Goal: Task Accomplishment & Management: Manage account settings

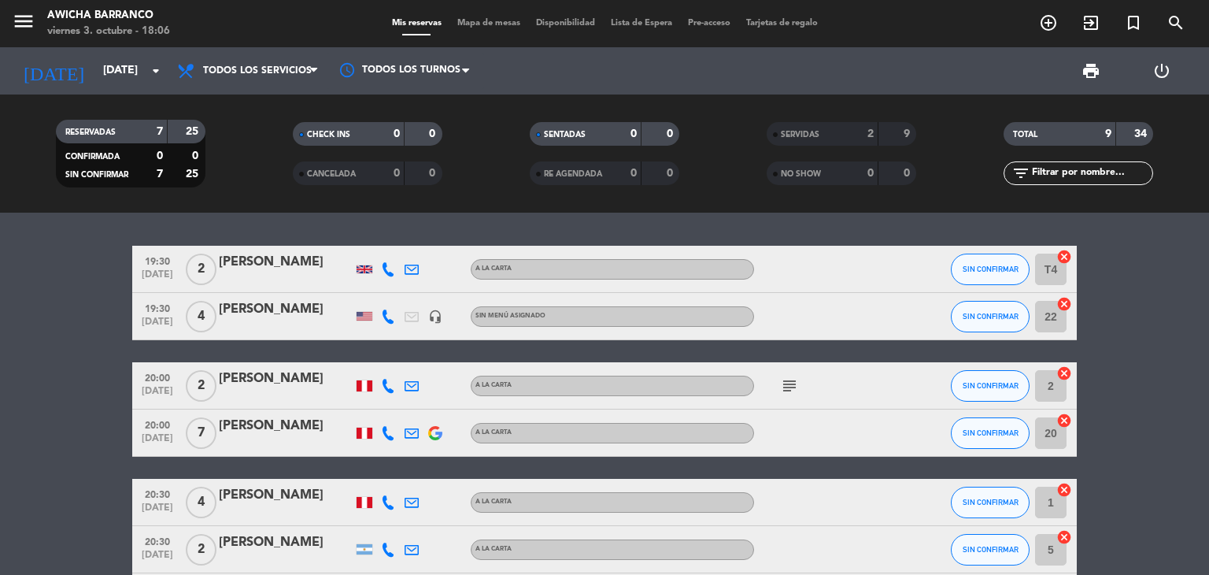
click at [1060, 257] on icon "cancel" at bounding box center [1064, 257] width 16 height 16
click at [1067, 306] on icon "cancel" at bounding box center [1064, 304] width 16 height 16
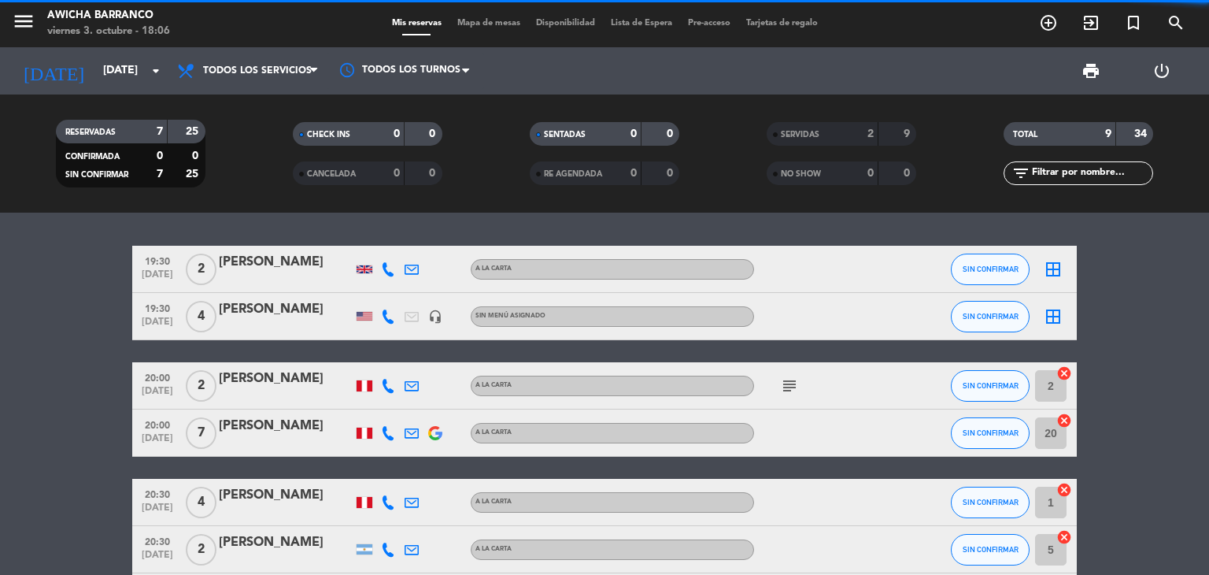
click at [1070, 372] on icon "cancel" at bounding box center [1064, 373] width 16 height 16
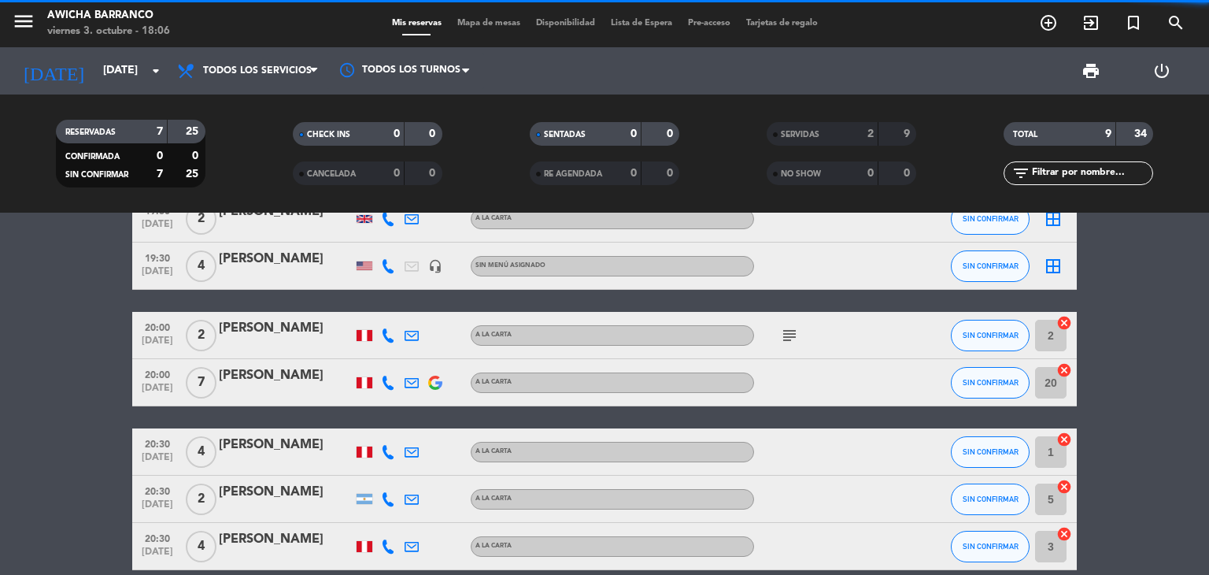
scroll to position [79, 0]
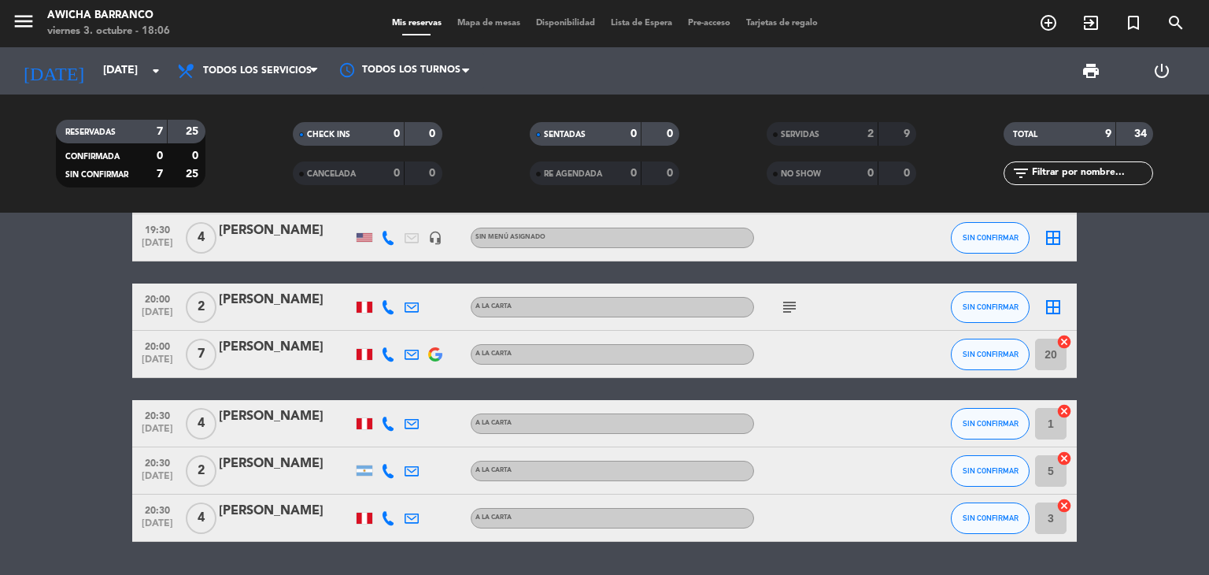
click at [1069, 337] on icon "cancel" at bounding box center [1064, 342] width 16 height 16
click at [1064, 410] on icon "cancel" at bounding box center [1064, 411] width 16 height 16
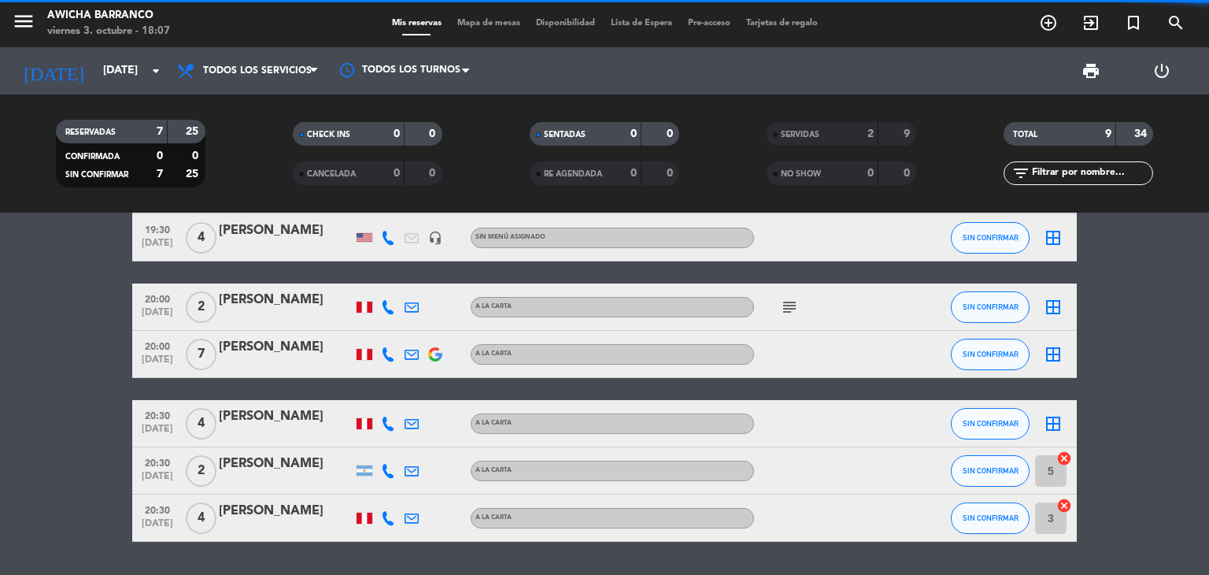
click at [1068, 459] on icon "cancel" at bounding box center [1064, 458] width 16 height 16
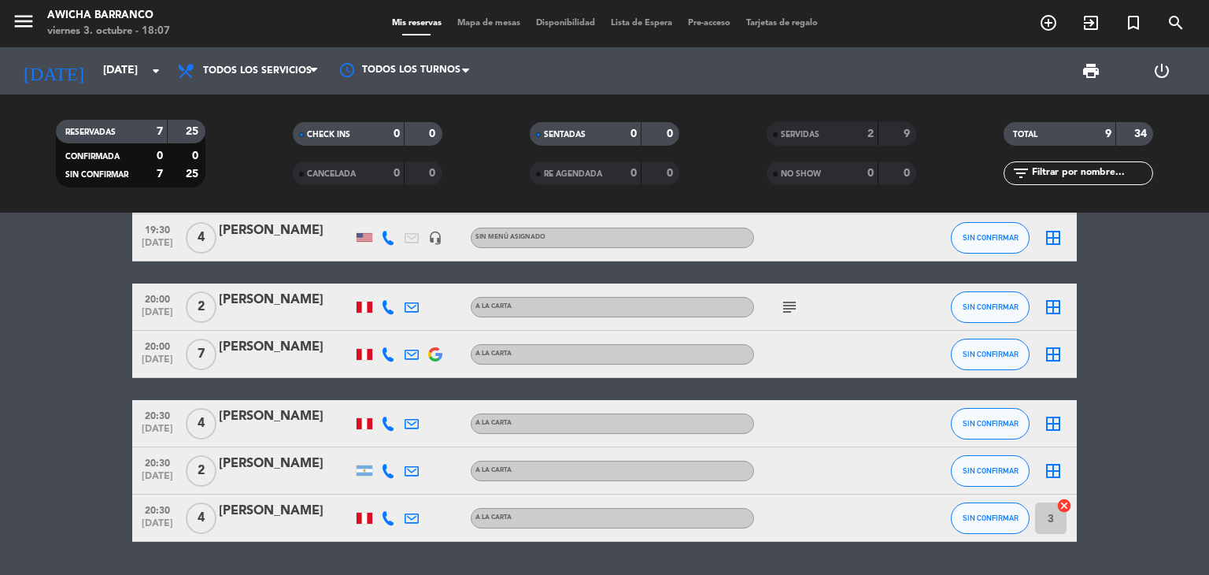
click at [1063, 504] on icon "cancel" at bounding box center [1064, 505] width 16 height 16
click at [1055, 416] on icon "border_all" at bounding box center [1053, 423] width 19 height 19
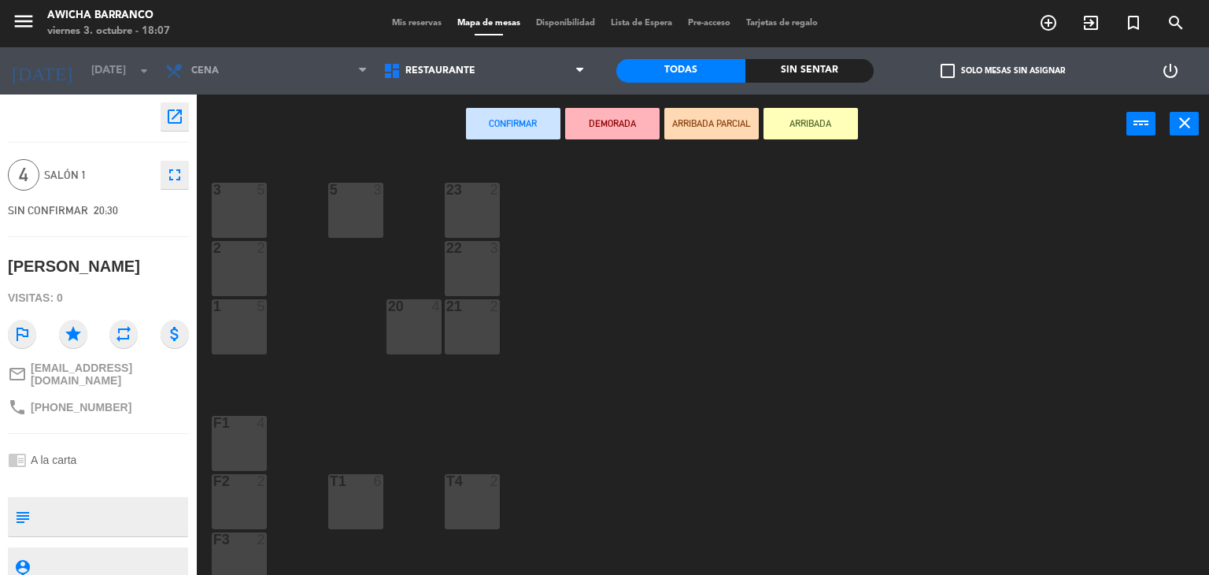
click at [418, 30] on div "Mis reservas Mapa de mesas Disponibilidad Lista de Espera Pre-acceso Tarjetas d…" at bounding box center [605, 24] width 442 height 14
click at [418, 29] on div "Mis reservas Mapa de mesas Disponibilidad Lista de Espera Pre-acceso Tarjetas d…" at bounding box center [605, 24] width 442 height 14
click at [401, 20] on span "Mis reservas" at bounding box center [416, 23] width 65 height 9
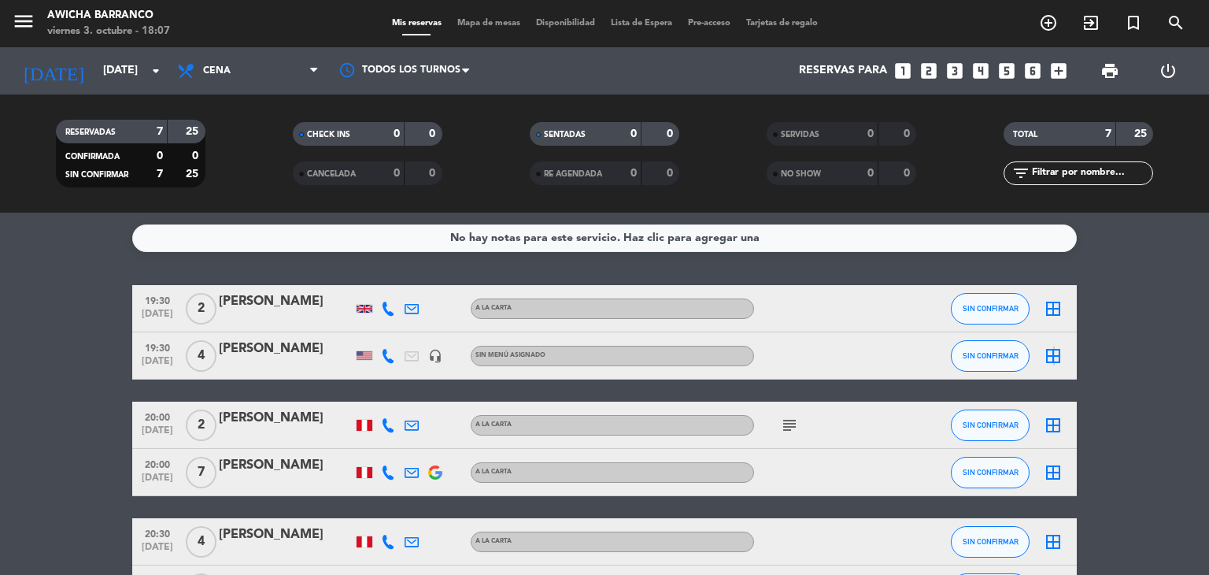
click at [1052, 354] on icon "border_all" at bounding box center [1053, 355] width 19 height 19
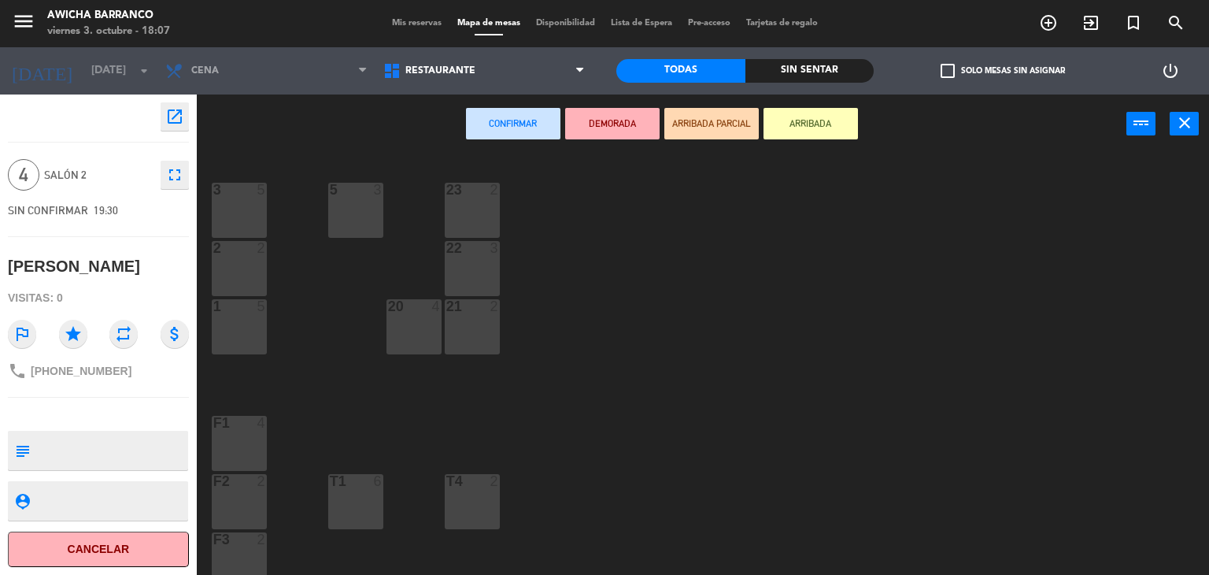
click at [238, 337] on div "1 5" at bounding box center [239, 326] width 55 height 55
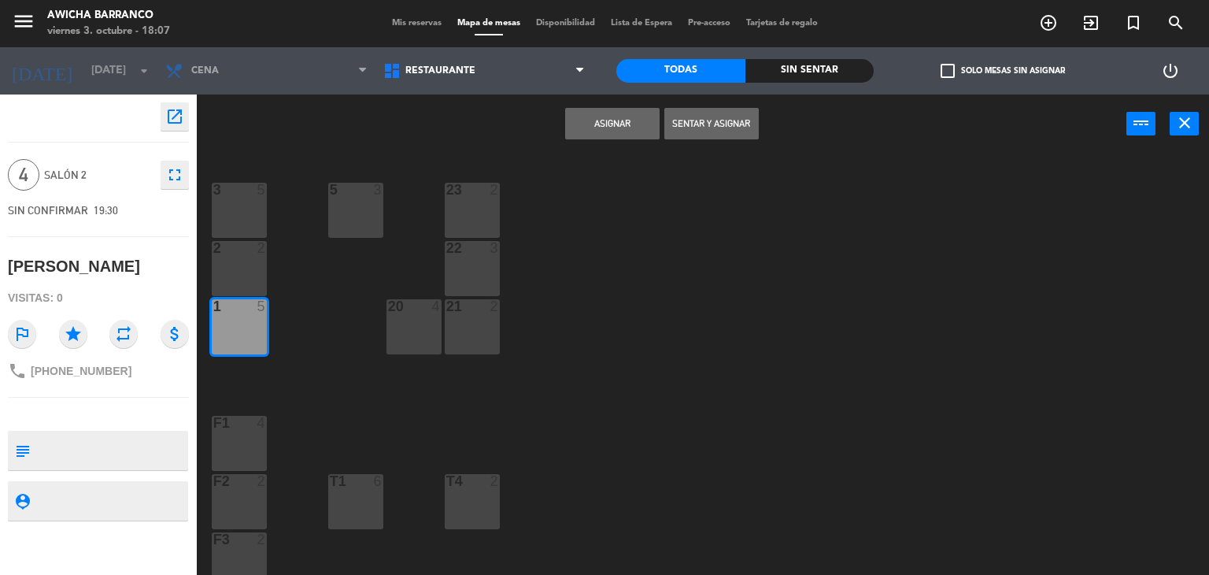
click at [612, 133] on button "Asignar" at bounding box center [612, 123] width 94 height 31
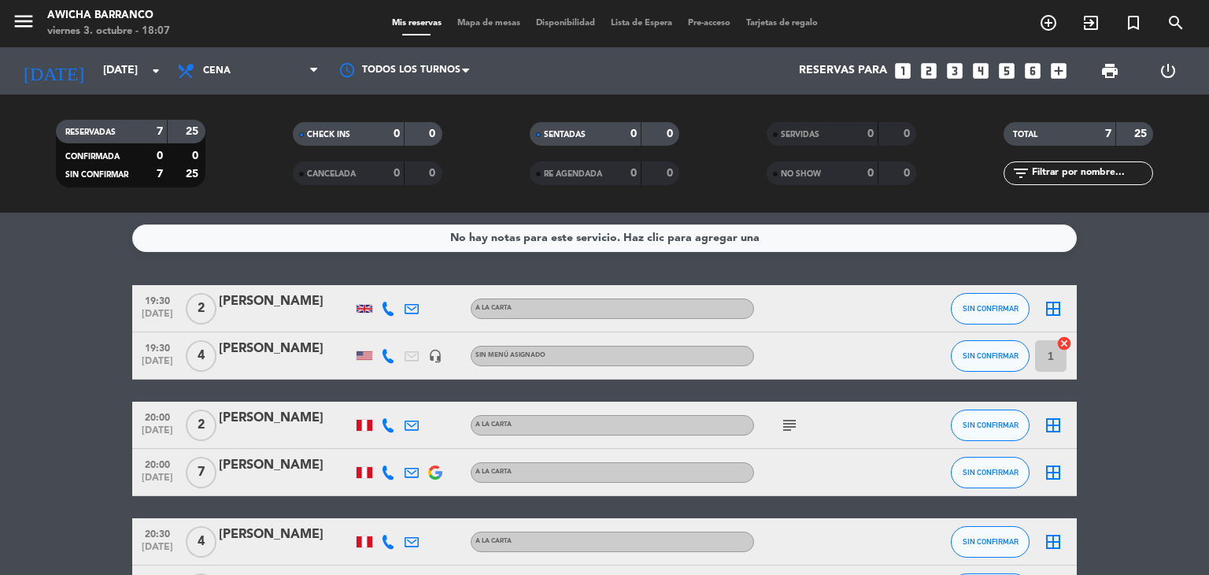
click at [1050, 302] on icon "border_all" at bounding box center [1053, 308] width 19 height 19
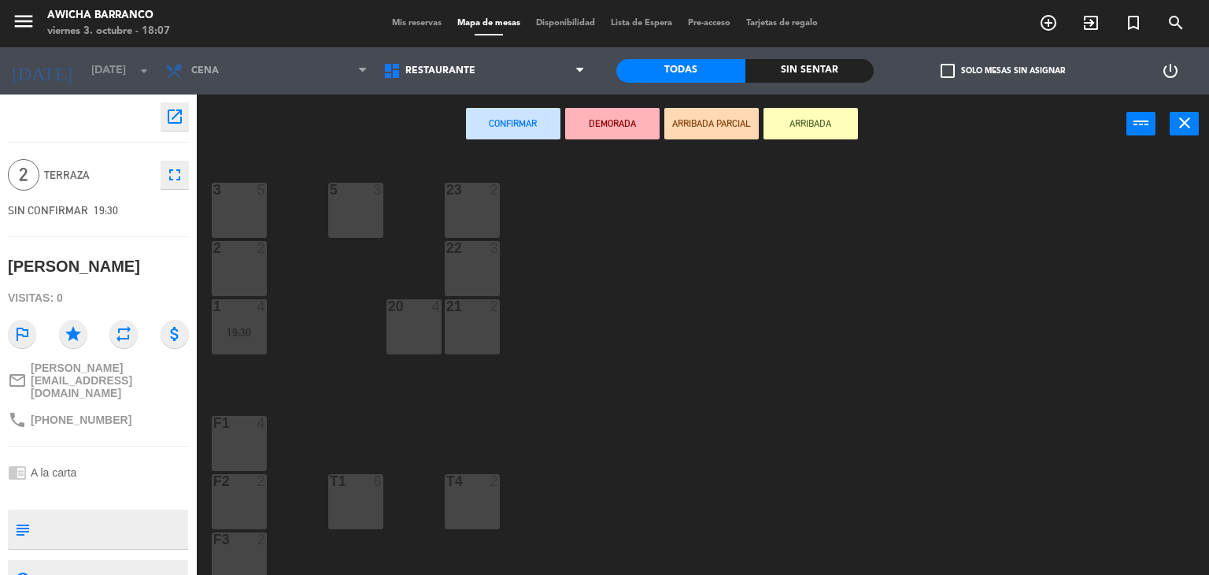
click at [378, 218] on div "5 3" at bounding box center [355, 210] width 55 height 55
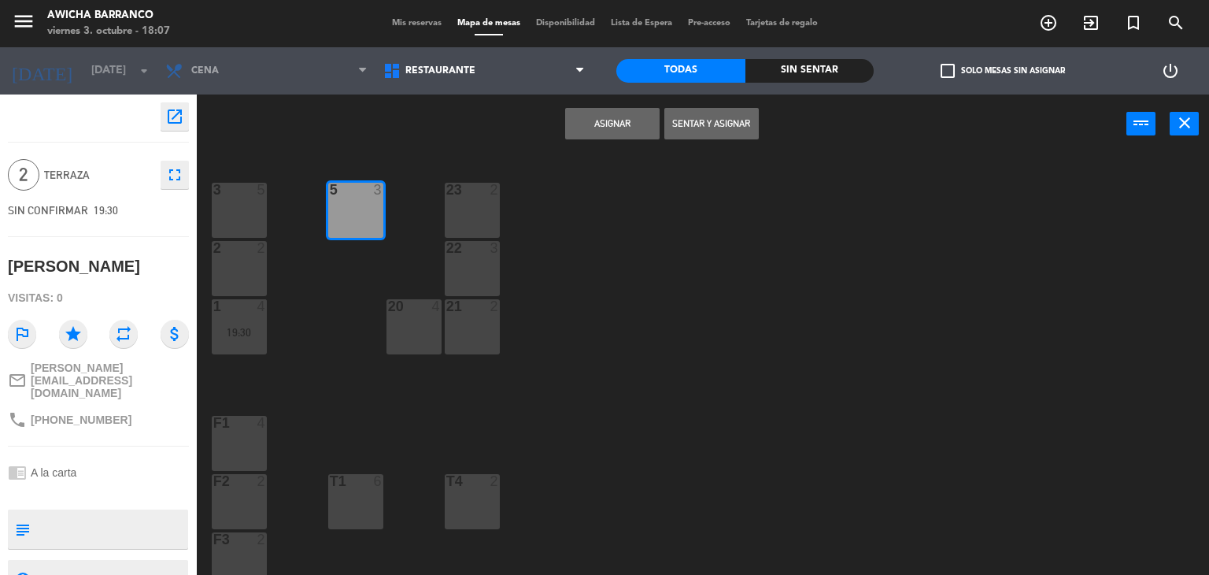
click at [578, 126] on button "Asignar" at bounding box center [612, 123] width 94 height 31
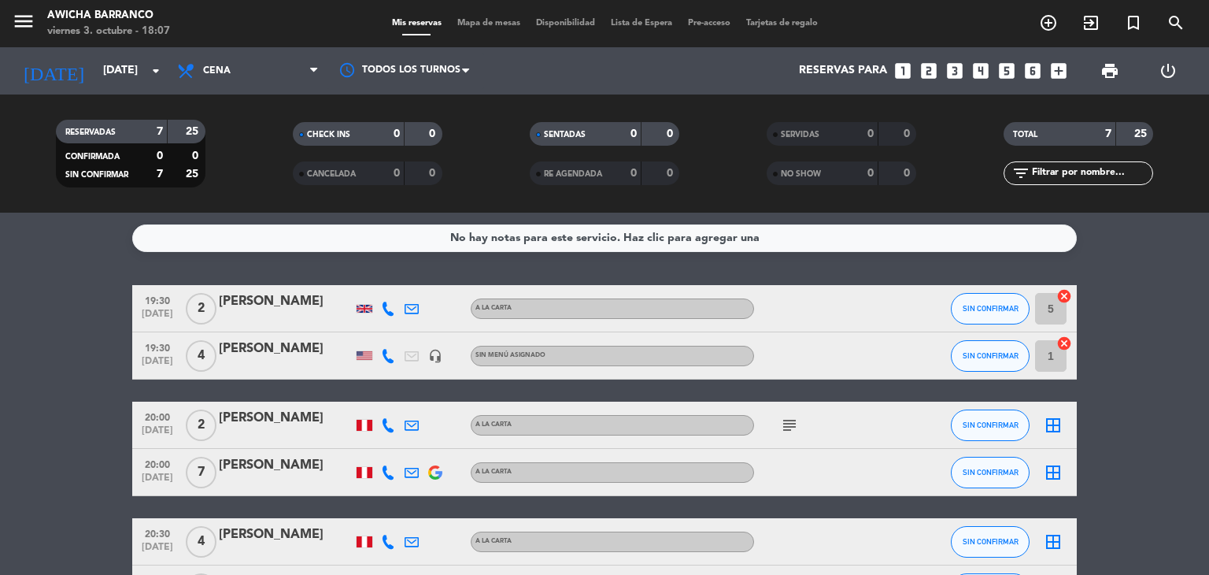
scroll to position [79, 0]
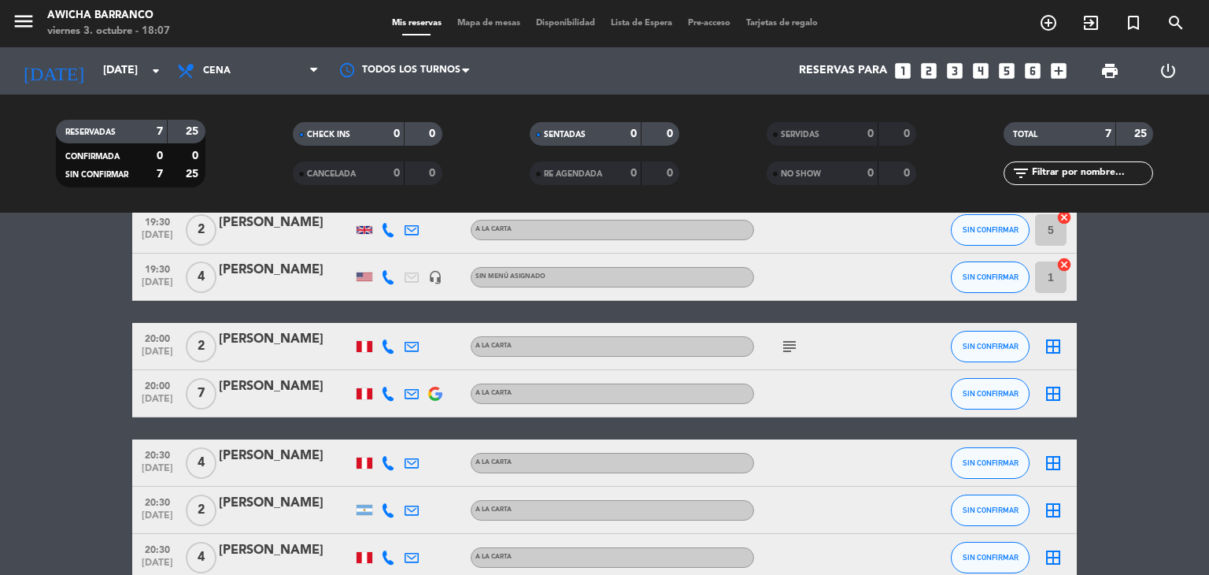
click at [1056, 344] on icon "border_all" at bounding box center [1053, 346] width 19 height 19
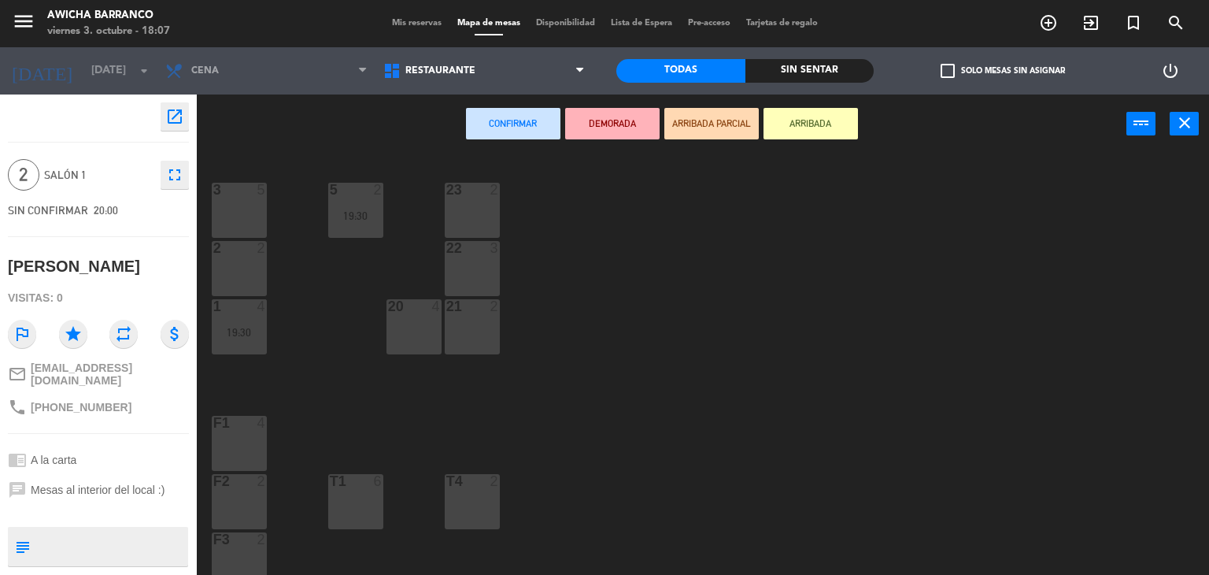
click at [482, 258] on div "22 3" at bounding box center [472, 268] width 55 height 55
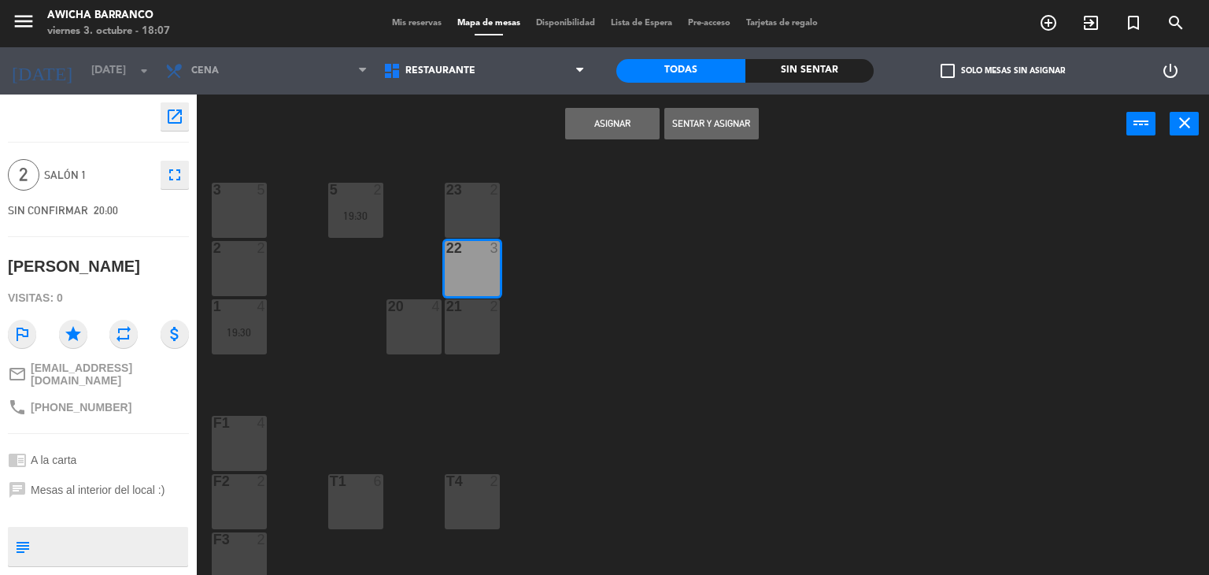
click at [576, 120] on button "Asignar" at bounding box center [612, 123] width 94 height 31
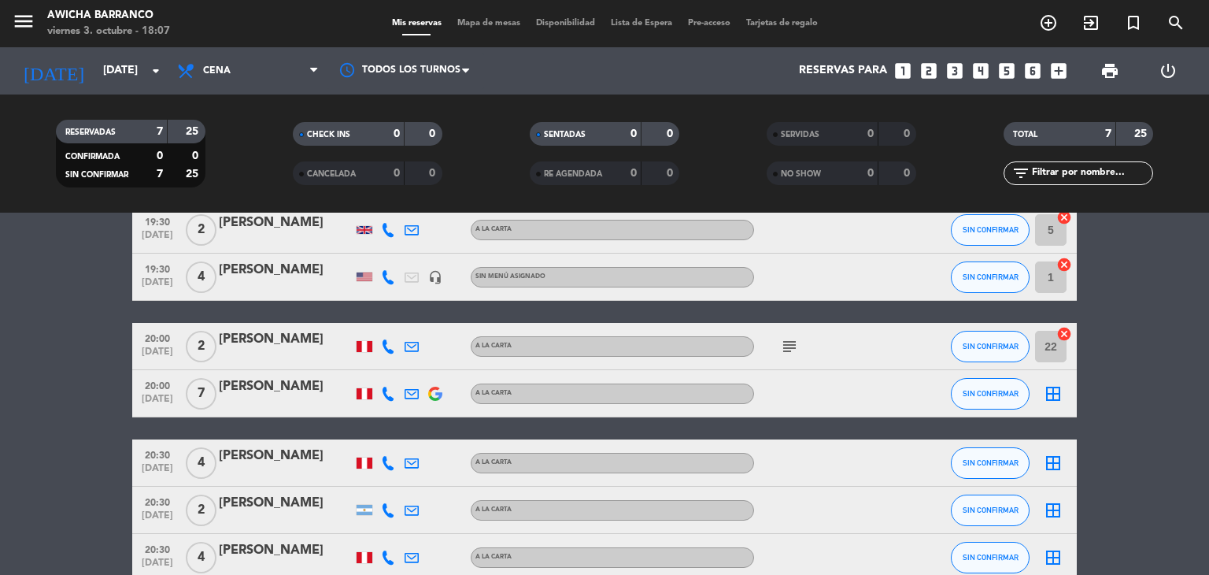
scroll to position [157, 0]
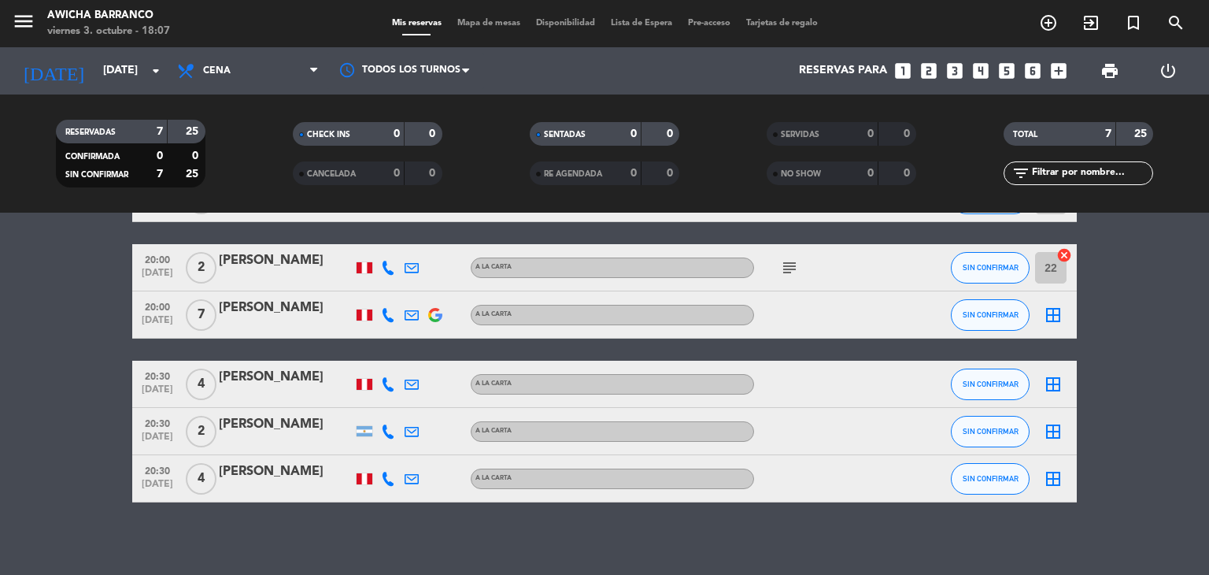
click at [1050, 316] on icon "border_all" at bounding box center [1053, 314] width 19 height 19
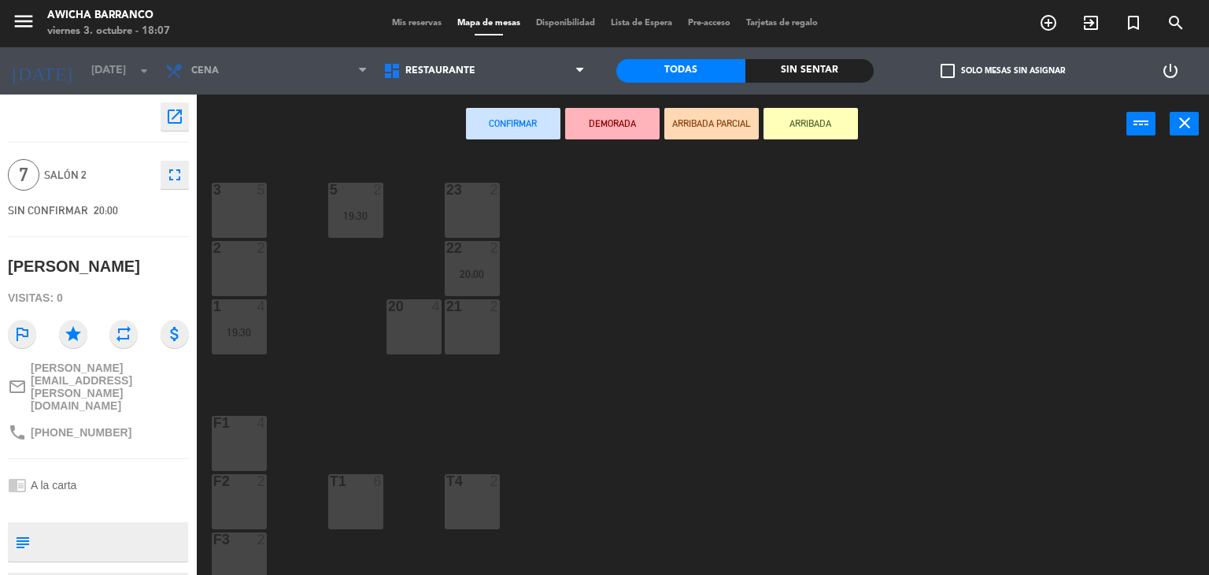
click at [434, 324] on div "20 4" at bounding box center [414, 326] width 55 height 55
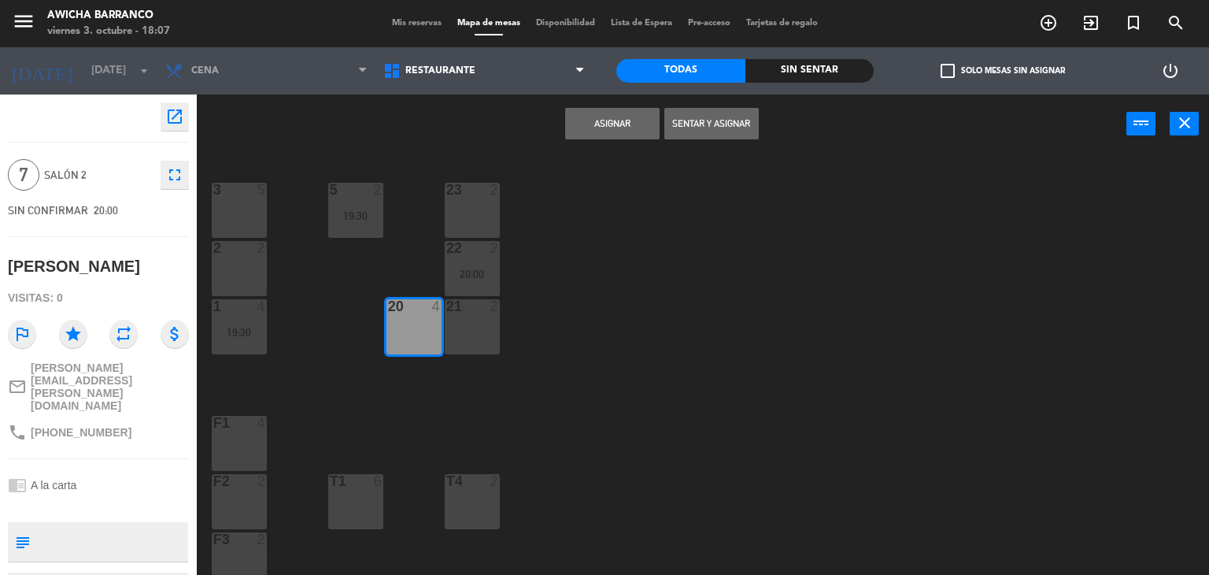
click at [482, 324] on div "21 2" at bounding box center [472, 326] width 55 height 55
click at [620, 127] on button "Asignar" at bounding box center [612, 123] width 94 height 31
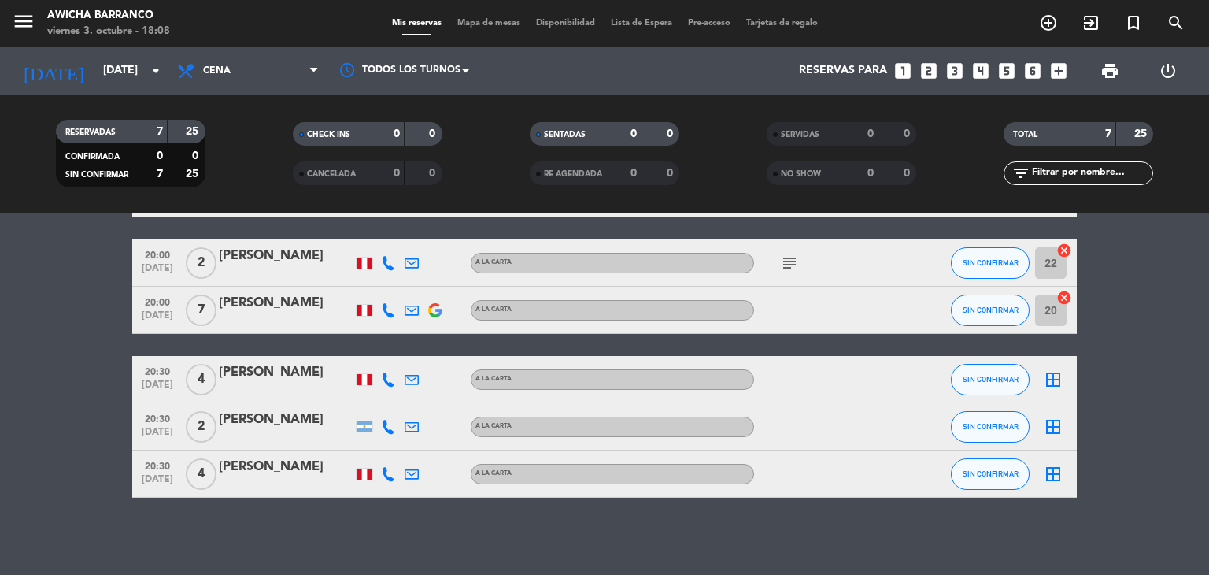
scroll to position [164, 0]
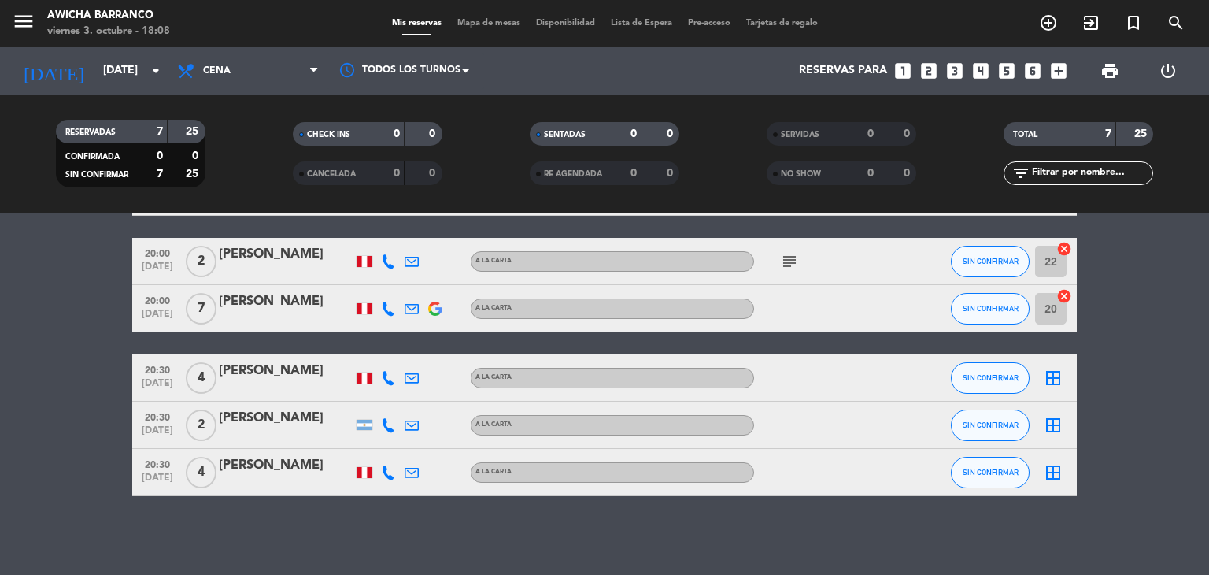
click at [1052, 369] on icon "border_all" at bounding box center [1053, 377] width 19 height 19
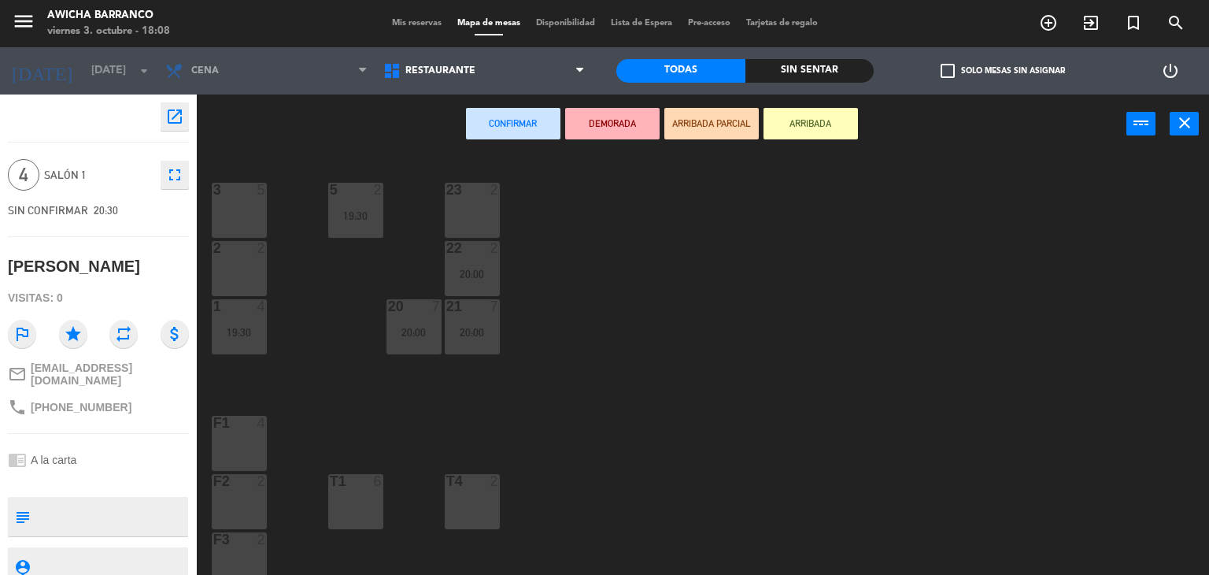
click at [253, 214] on div "3 5" at bounding box center [239, 210] width 55 height 55
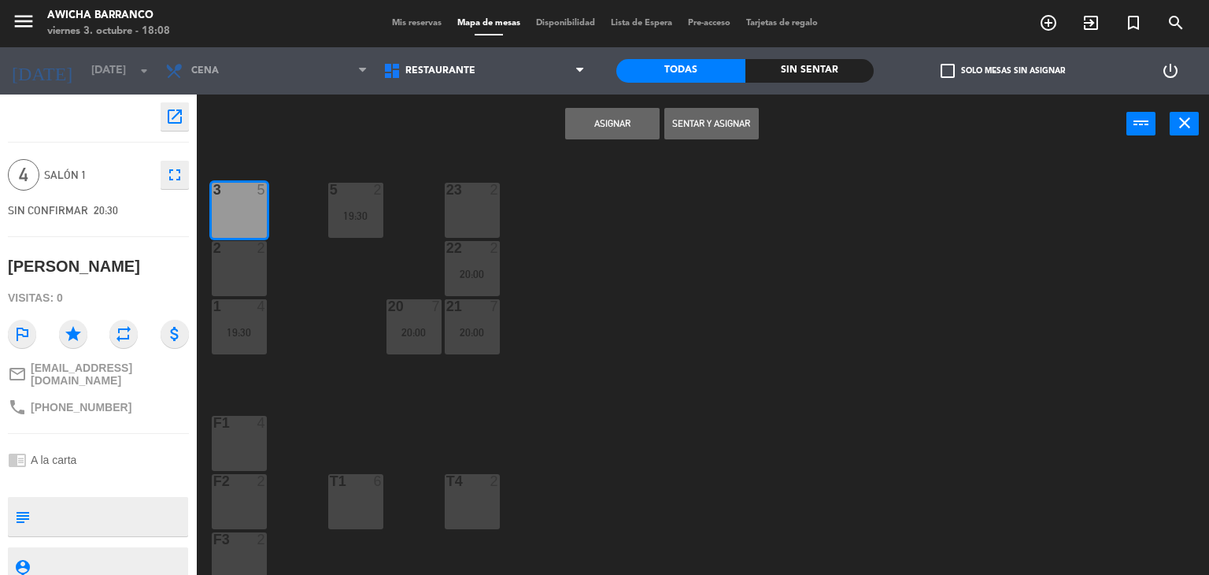
click at [239, 262] on div "2 2" at bounding box center [239, 268] width 55 height 55
click at [631, 124] on button "Asignar" at bounding box center [612, 123] width 94 height 31
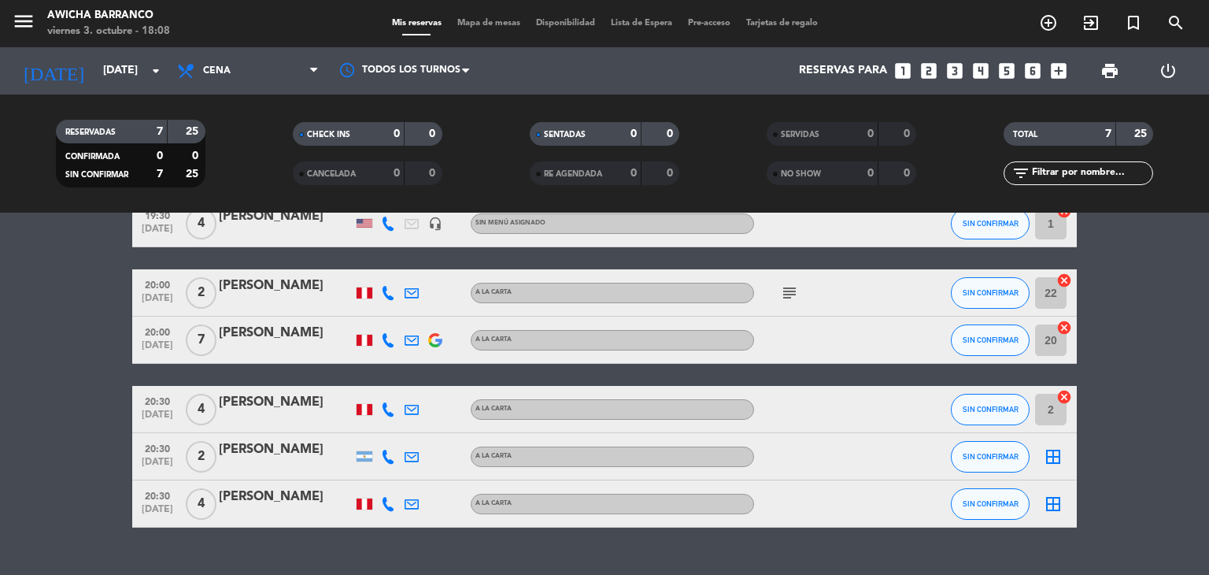
scroll to position [157, 0]
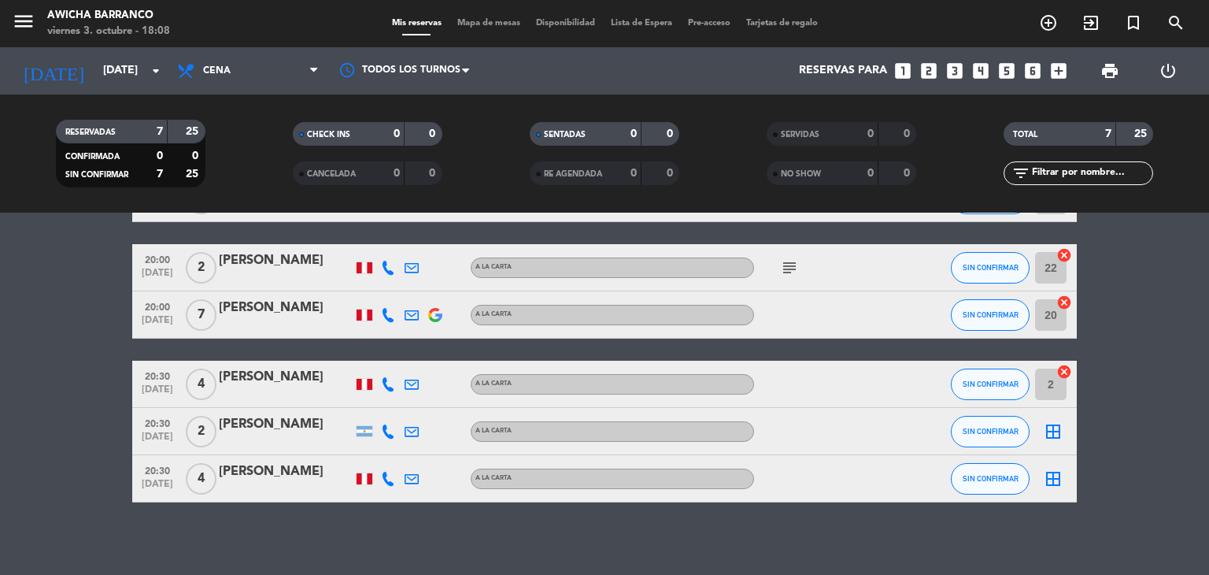
click at [1049, 427] on icon "border_all" at bounding box center [1053, 431] width 19 height 19
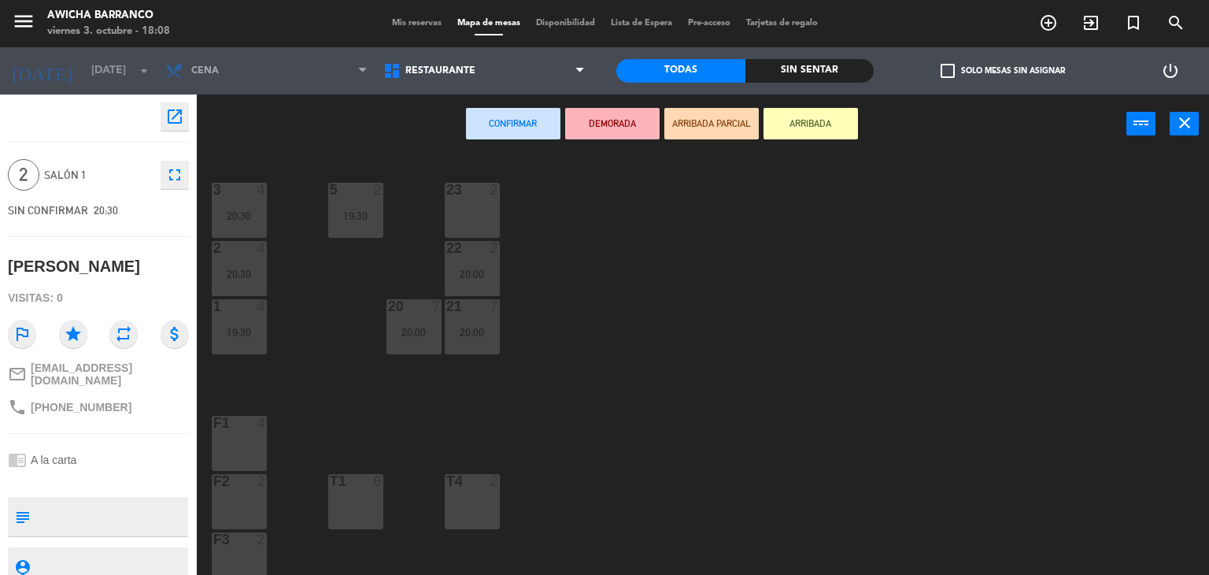
click at [476, 209] on div "23 2" at bounding box center [472, 210] width 55 height 55
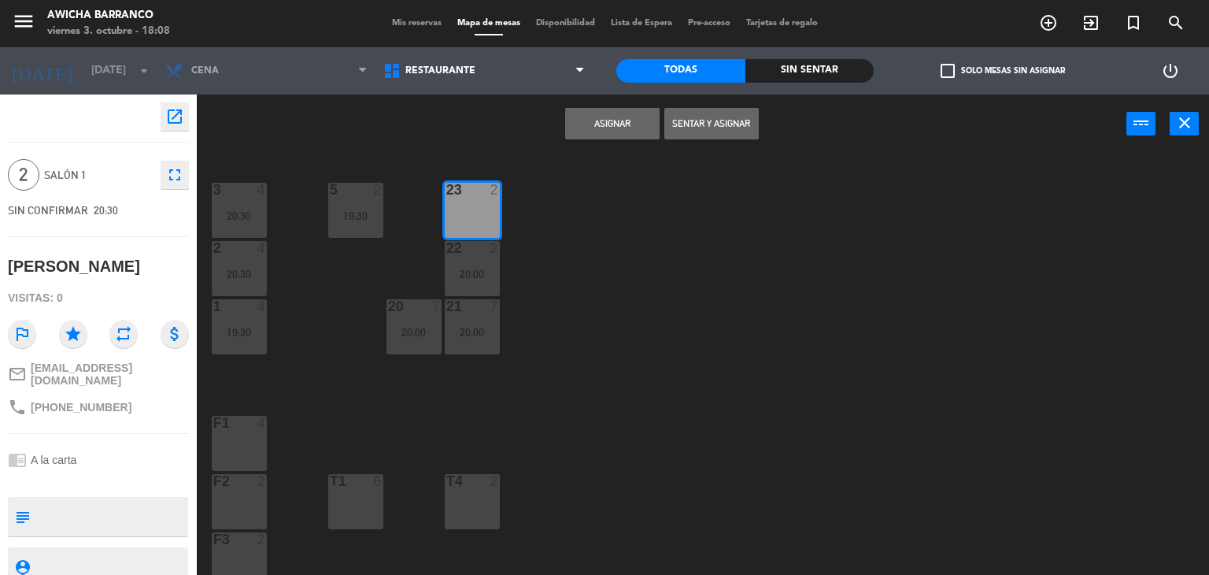
click at [621, 131] on button "Asignar" at bounding box center [612, 123] width 94 height 31
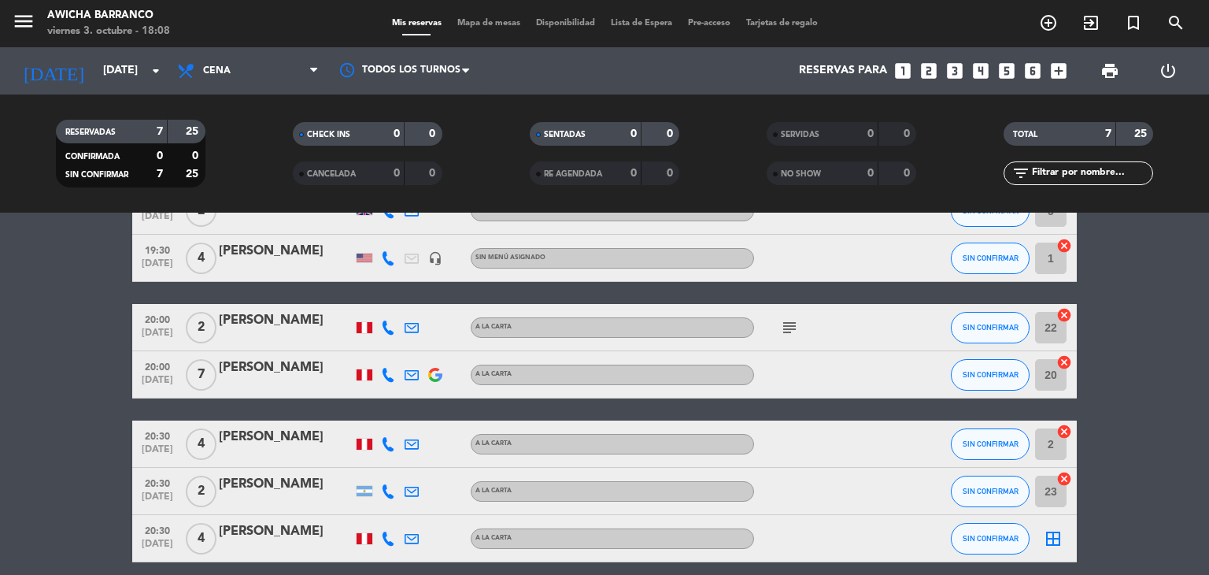
scroll to position [164, 0]
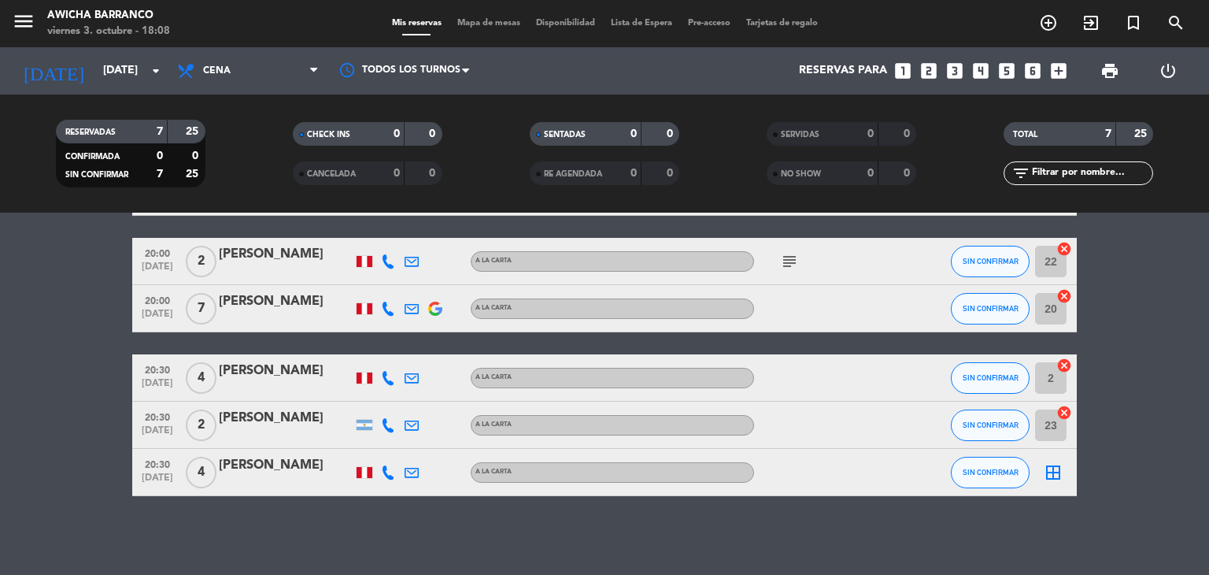
click at [1049, 469] on icon "border_all" at bounding box center [1053, 472] width 19 height 19
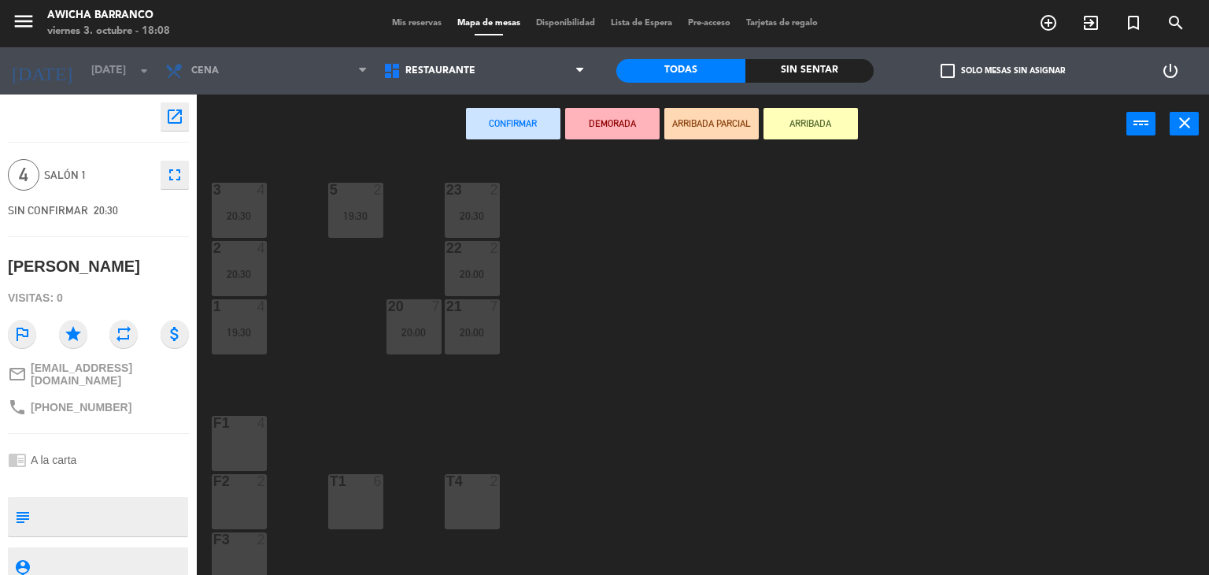
click at [354, 503] on div "T1 6" at bounding box center [355, 501] width 55 height 55
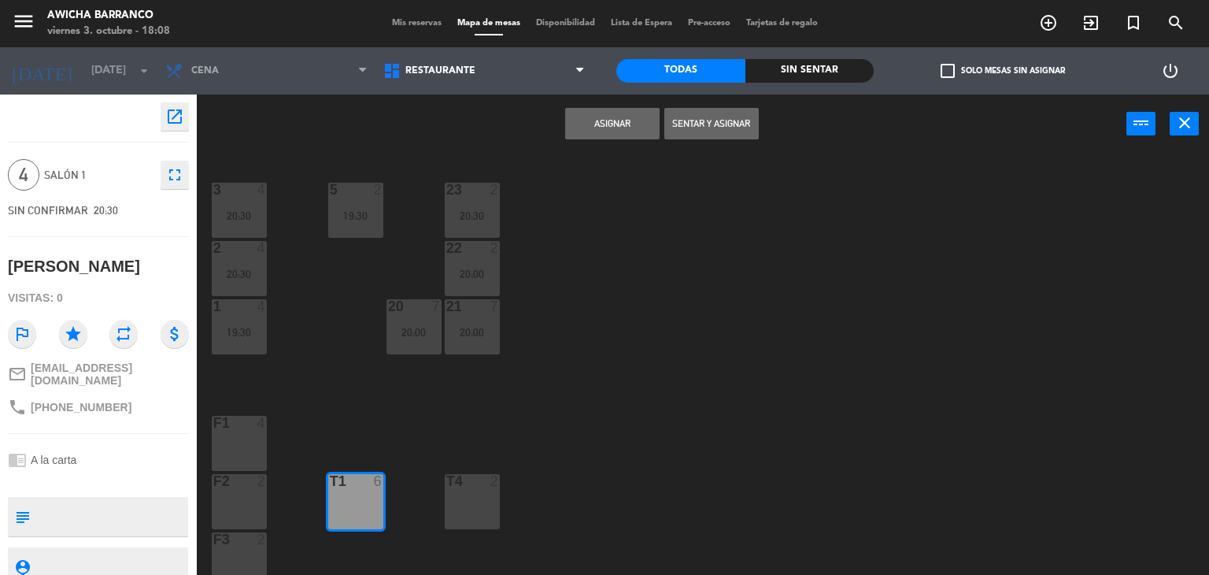
click at [592, 126] on button "Asignar" at bounding box center [612, 123] width 94 height 31
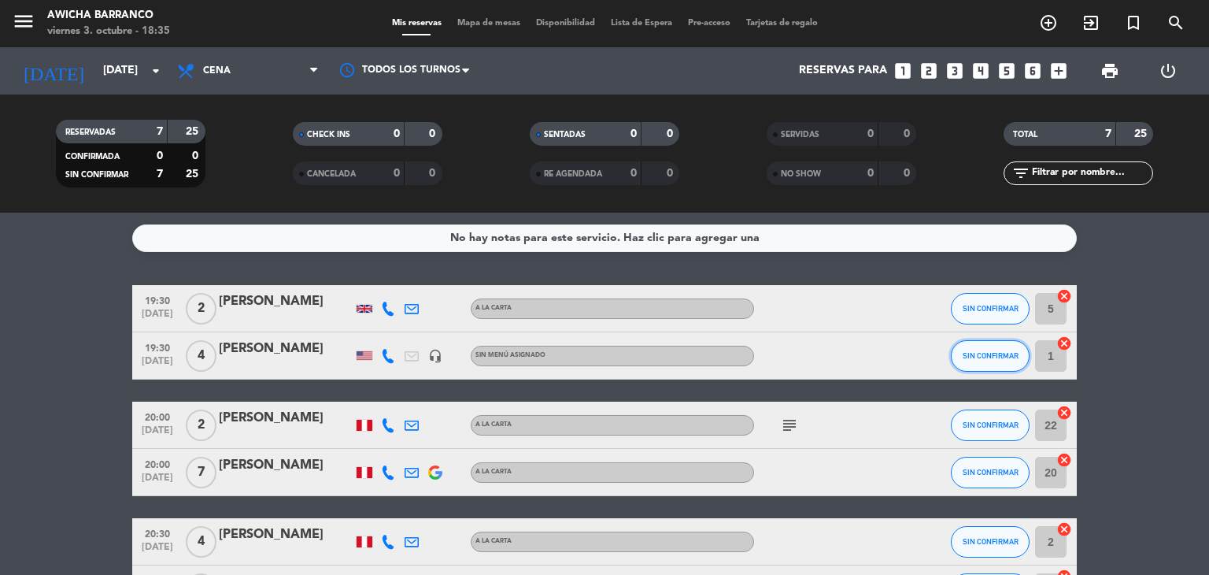
click at [987, 359] on span "SIN CONFIRMAR" at bounding box center [991, 355] width 56 height 9
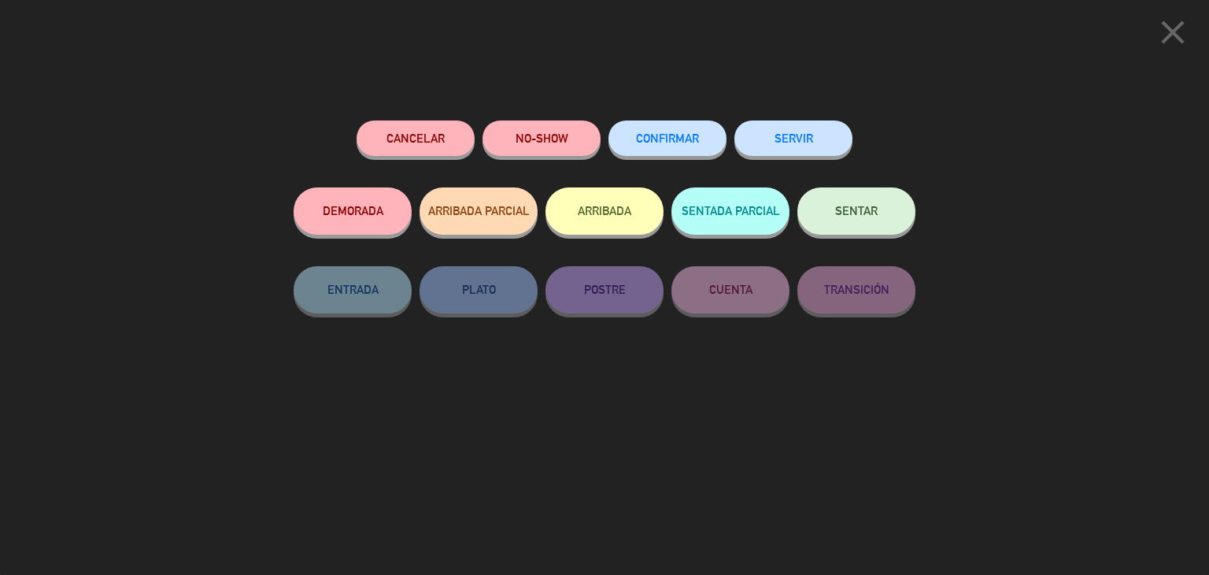
click at [446, 145] on button "Cancelar" at bounding box center [416, 137] width 118 height 35
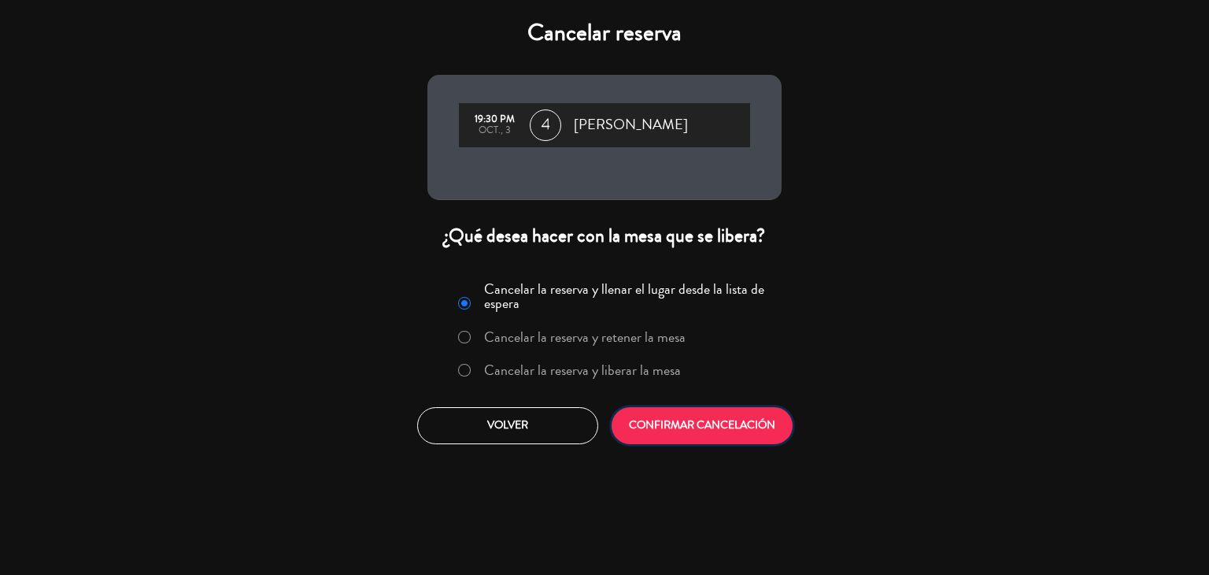
click at [702, 427] on button "CONFIRMAR CANCELACIÓN" at bounding box center [702, 425] width 181 height 37
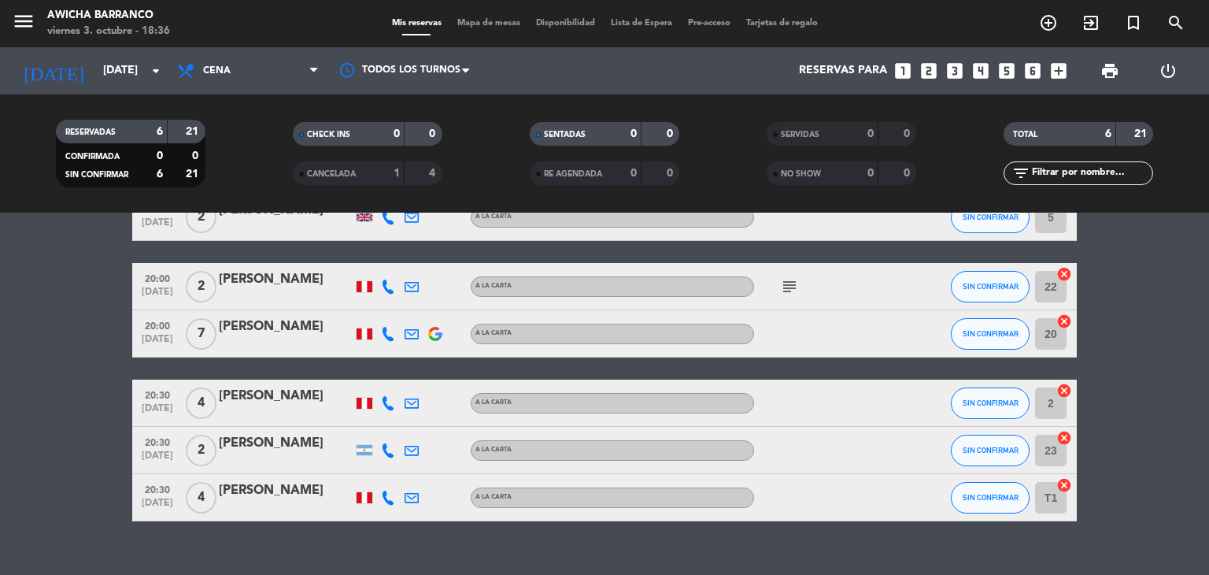
scroll to position [117, 0]
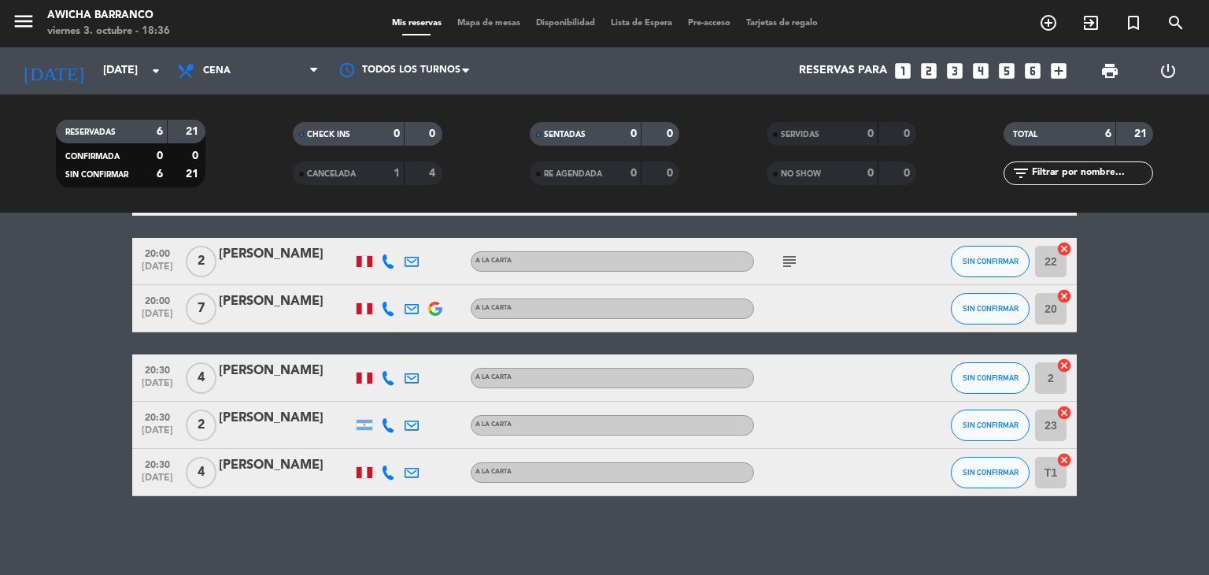
click at [1063, 454] on icon "cancel" at bounding box center [1064, 460] width 16 height 16
click at [1056, 472] on icon "border_all" at bounding box center [1053, 472] width 19 height 19
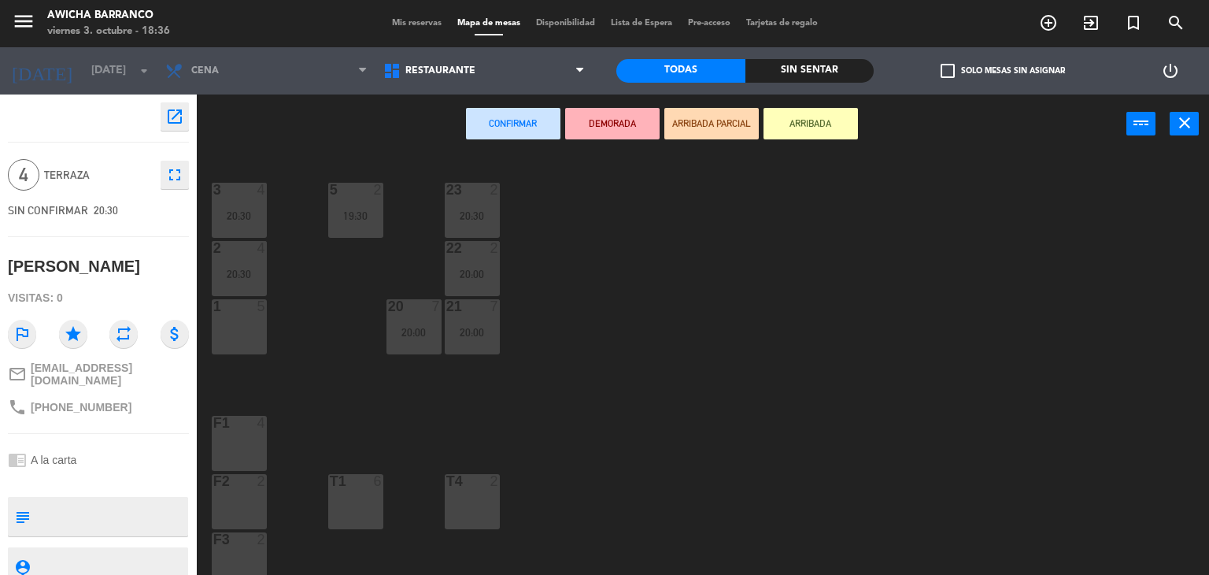
click at [248, 318] on div "1 5" at bounding box center [239, 326] width 55 height 55
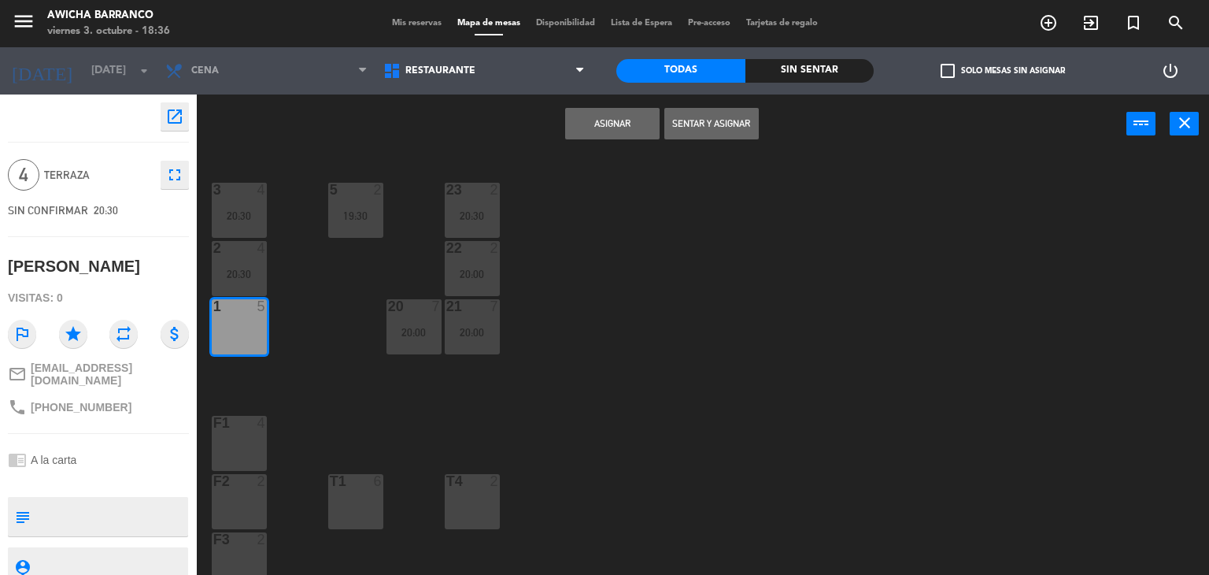
click at [610, 134] on button "Asignar" at bounding box center [612, 123] width 94 height 31
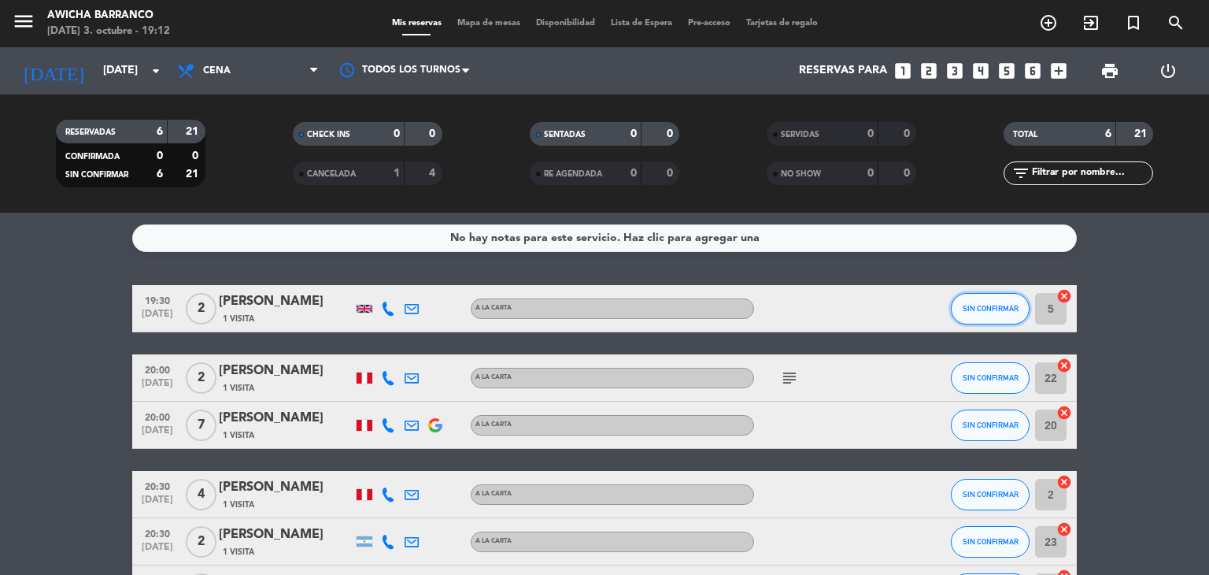
click at [989, 304] on span "SIN CONFIRMAR" at bounding box center [991, 308] width 56 height 9
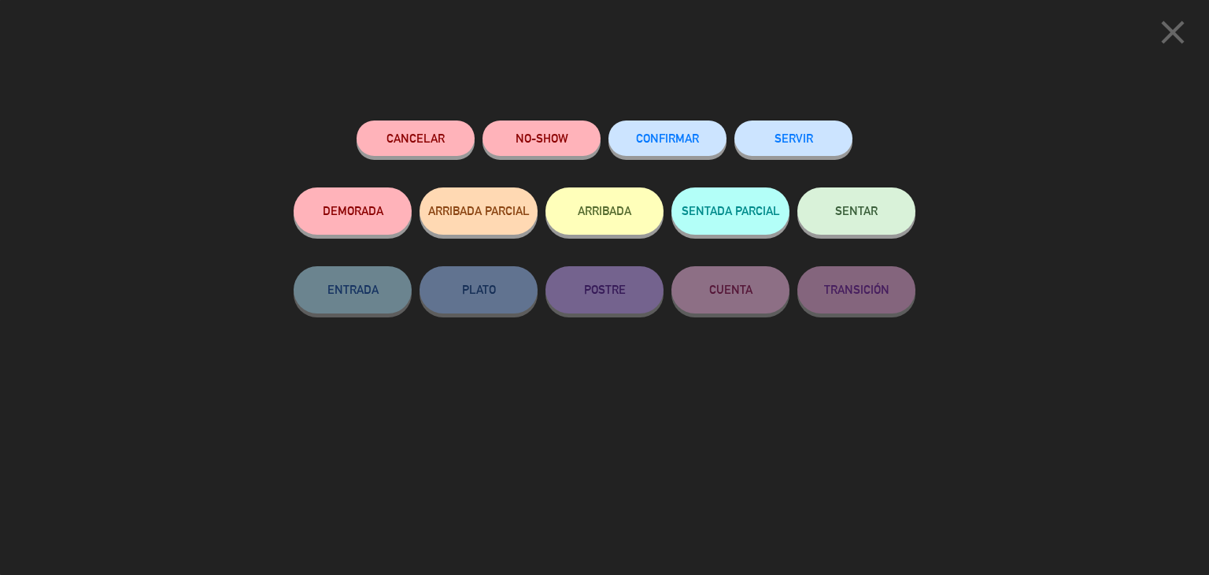
click at [860, 224] on button "SENTAR" at bounding box center [856, 210] width 118 height 47
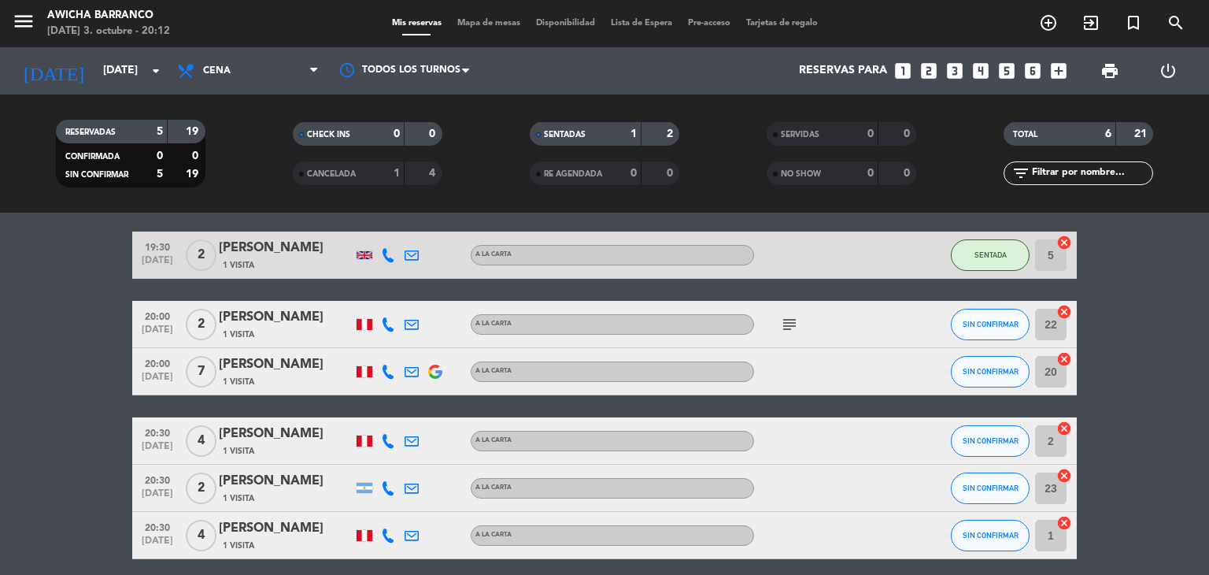
scroll to position [79, 0]
